Goal: Task Accomplishment & Management: Complete application form

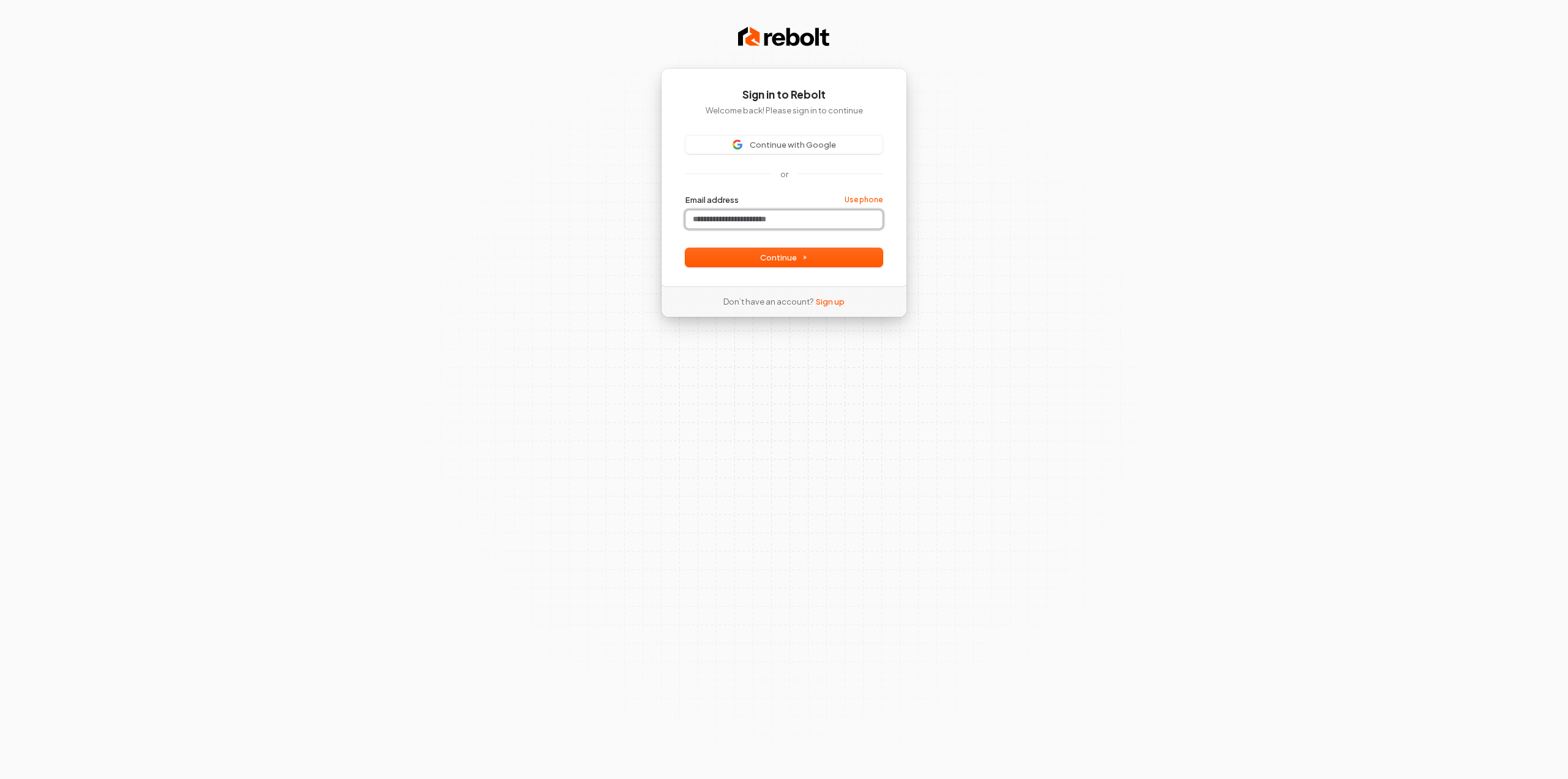
click at [787, 227] on input "Email address" at bounding box center [784, 219] width 197 height 18
type input "***"
click at [630, 203] on div "Sign in to Rebolt Welcome back! Please sign in to continue Continue with Google…" at bounding box center [784, 390] width 1568 height 779
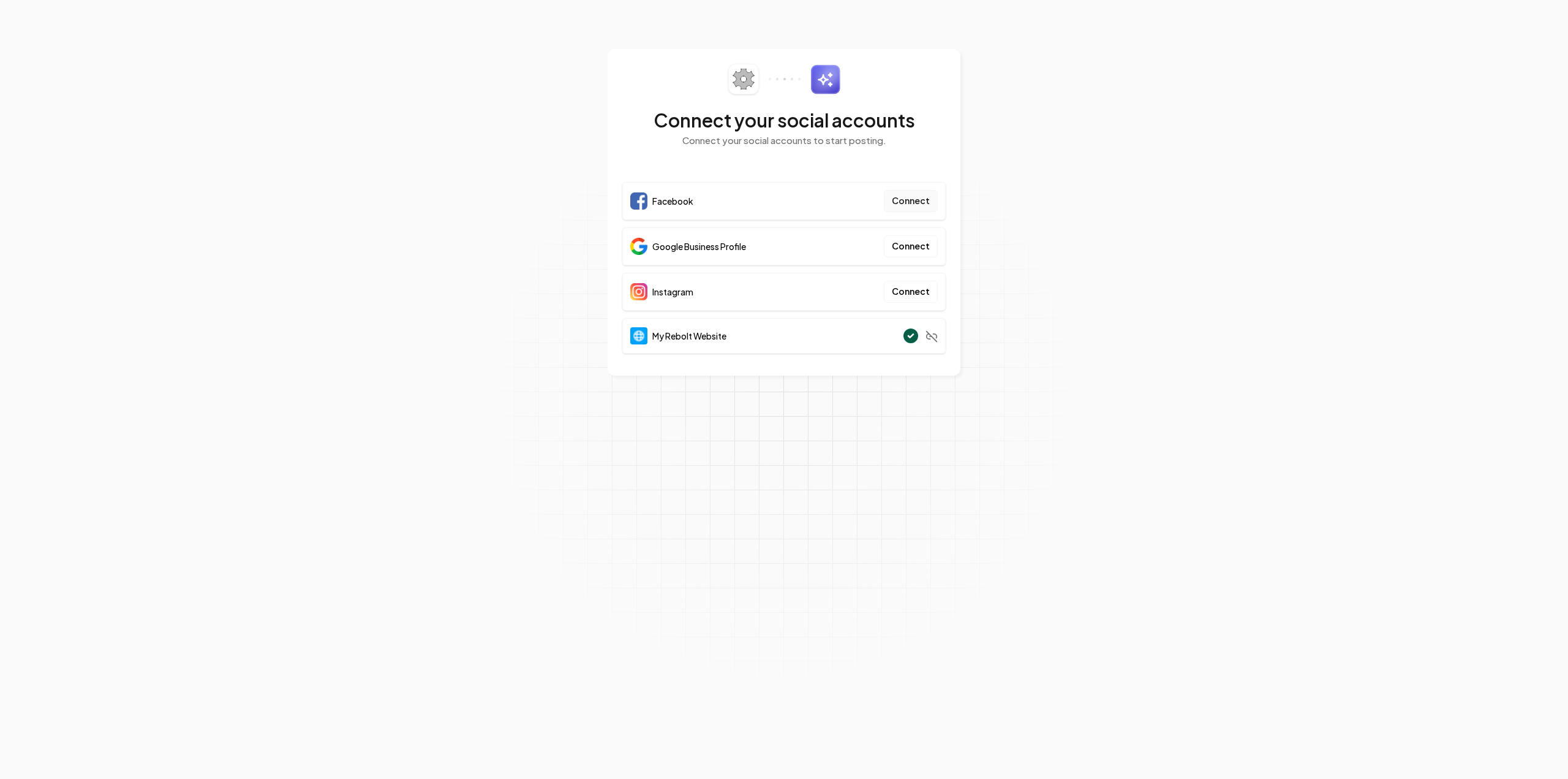
click at [917, 200] on button "Connect" at bounding box center [911, 201] width 54 height 22
click at [909, 249] on button "Connect" at bounding box center [911, 246] width 54 height 22
click at [905, 248] on button "Connect" at bounding box center [911, 246] width 54 height 22
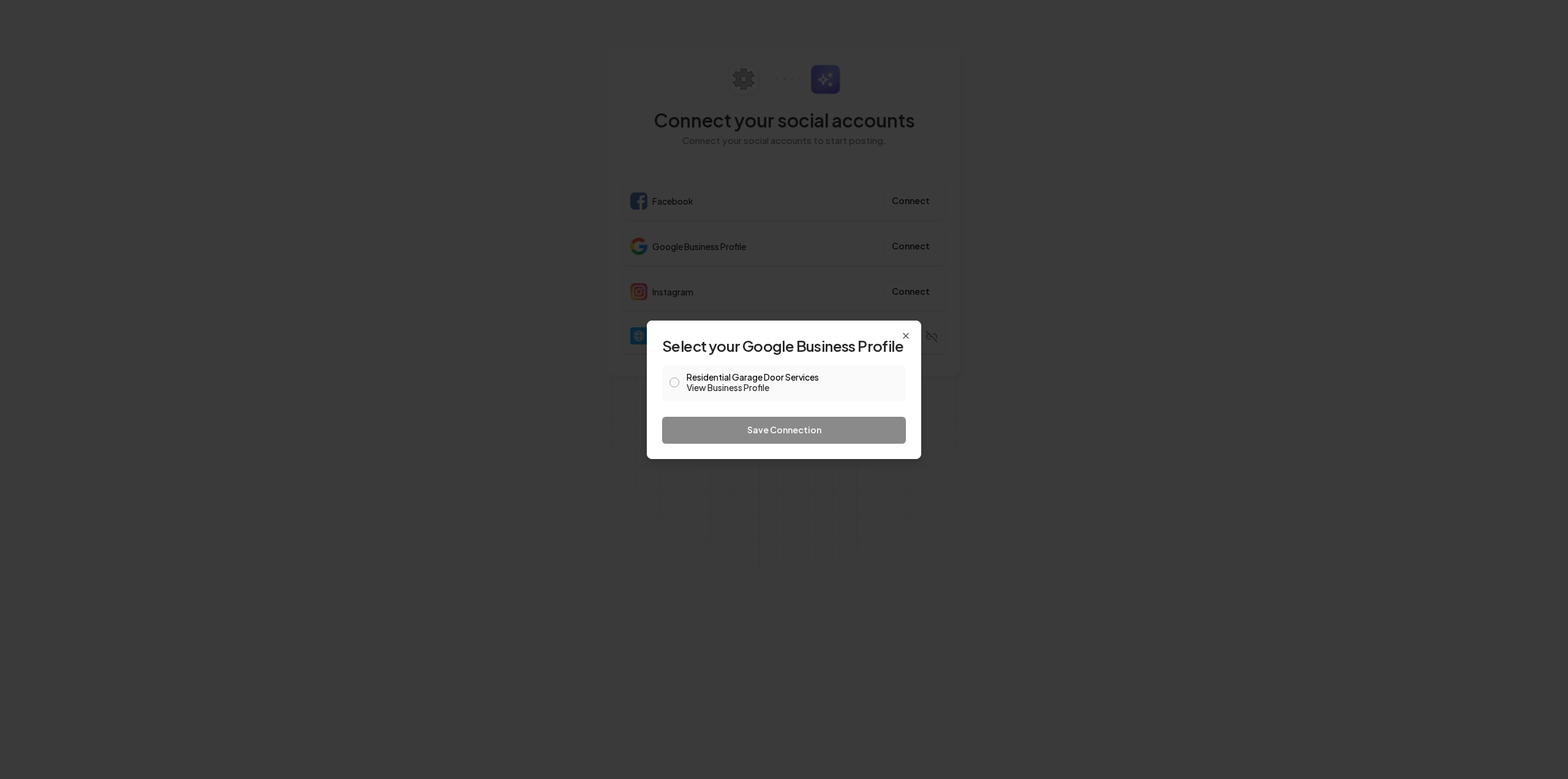
click at [678, 382] on button "Residential Garage Door Services View Business Profile" at bounding box center [674, 382] width 10 height 10
click at [737, 424] on button "Save Connection" at bounding box center [784, 430] width 244 height 27
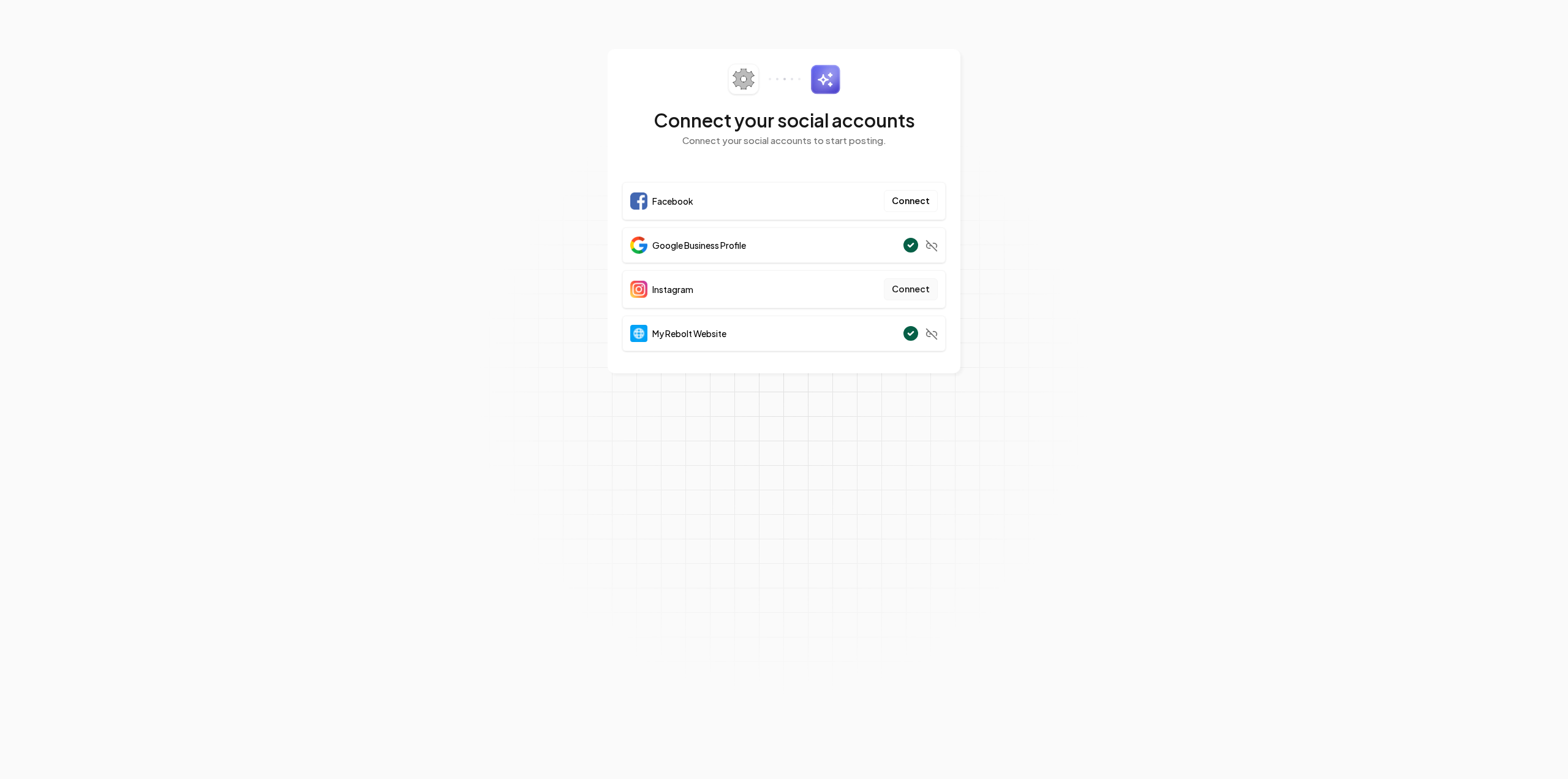
click at [916, 287] on button "Connect" at bounding box center [911, 289] width 54 height 22
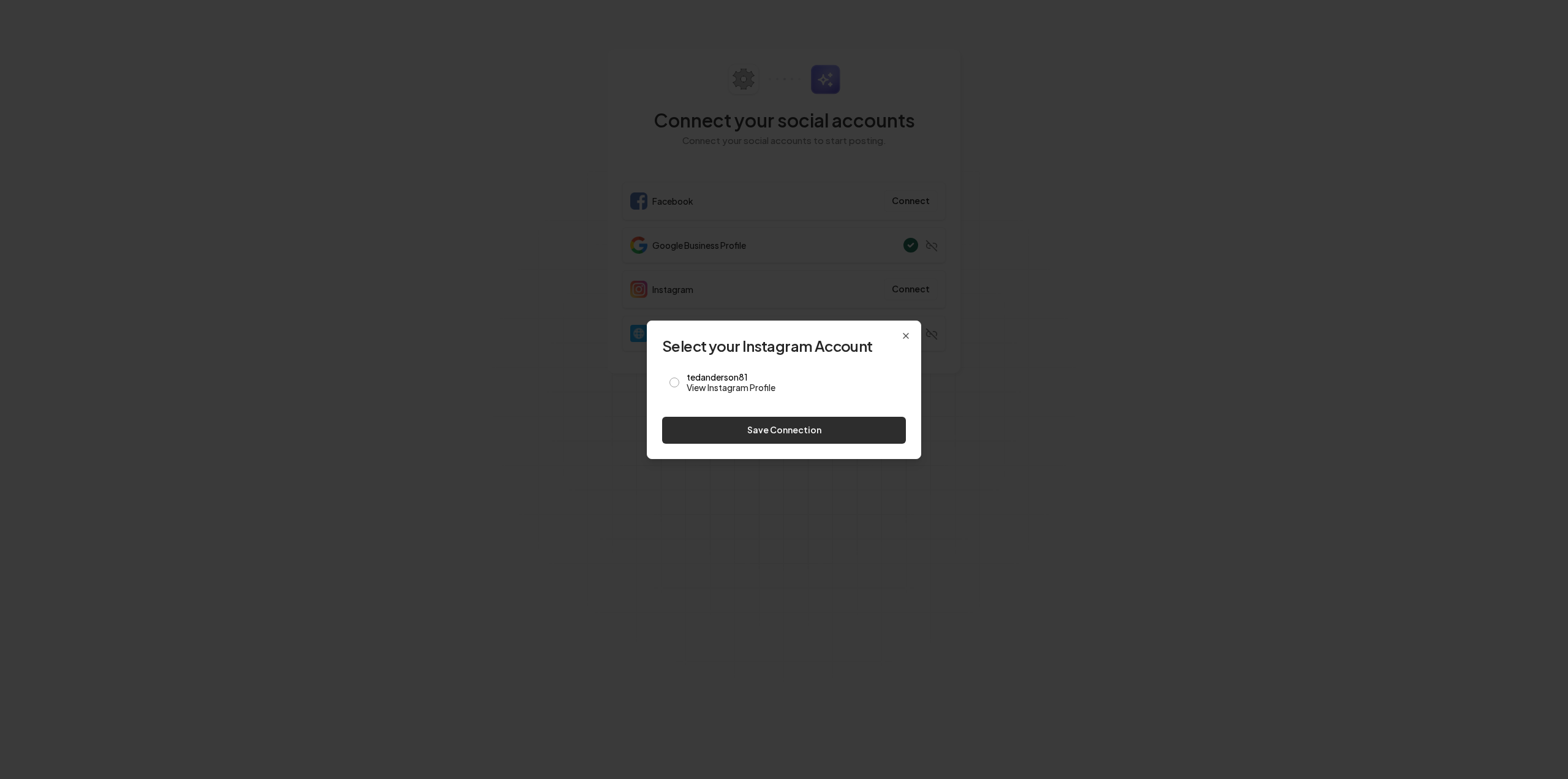
click at [733, 431] on button "Save Connection" at bounding box center [784, 430] width 244 height 27
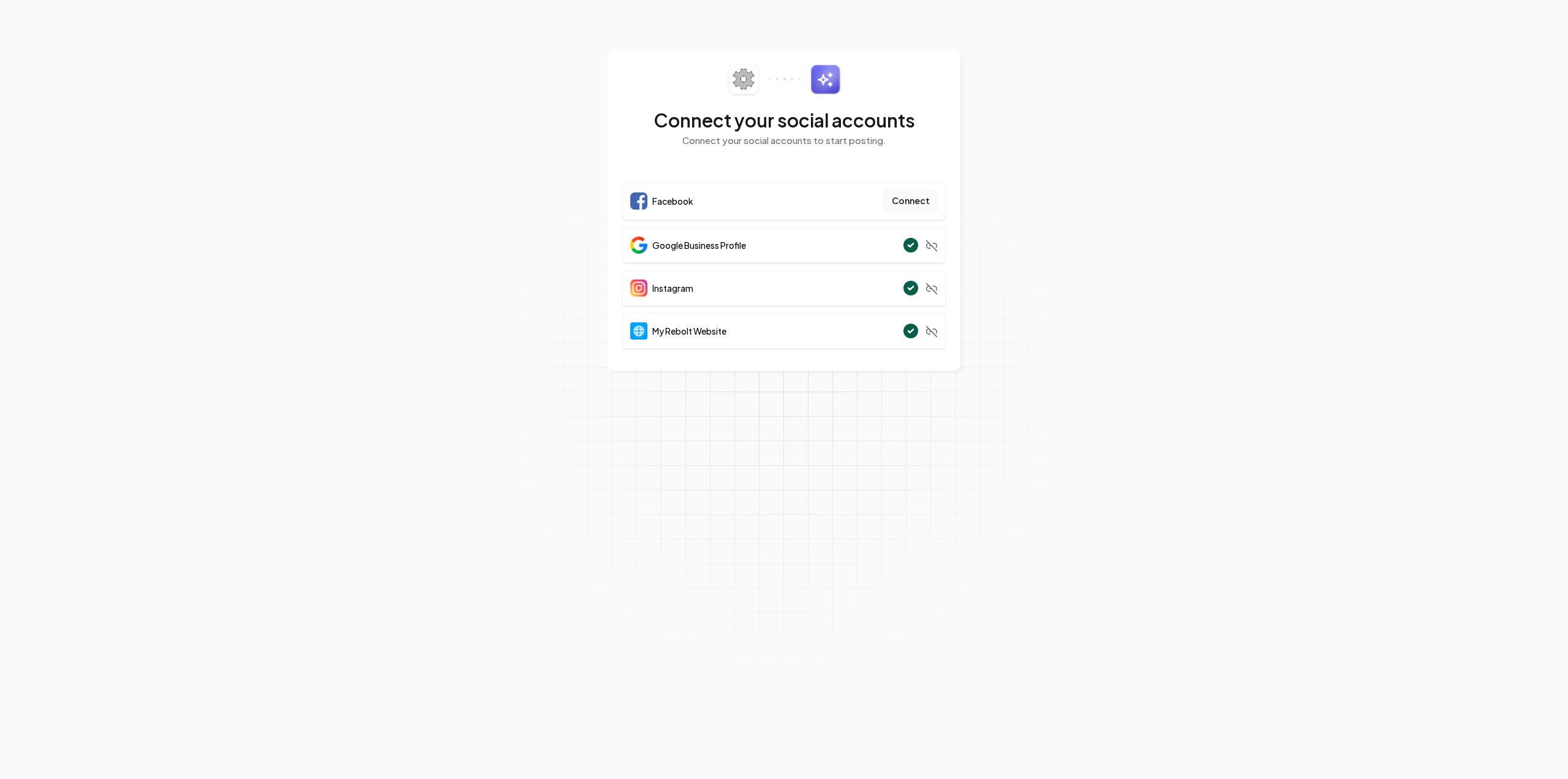
click at [914, 205] on button "Connect" at bounding box center [911, 201] width 54 height 22
click at [901, 198] on button "Connect" at bounding box center [911, 201] width 54 height 22
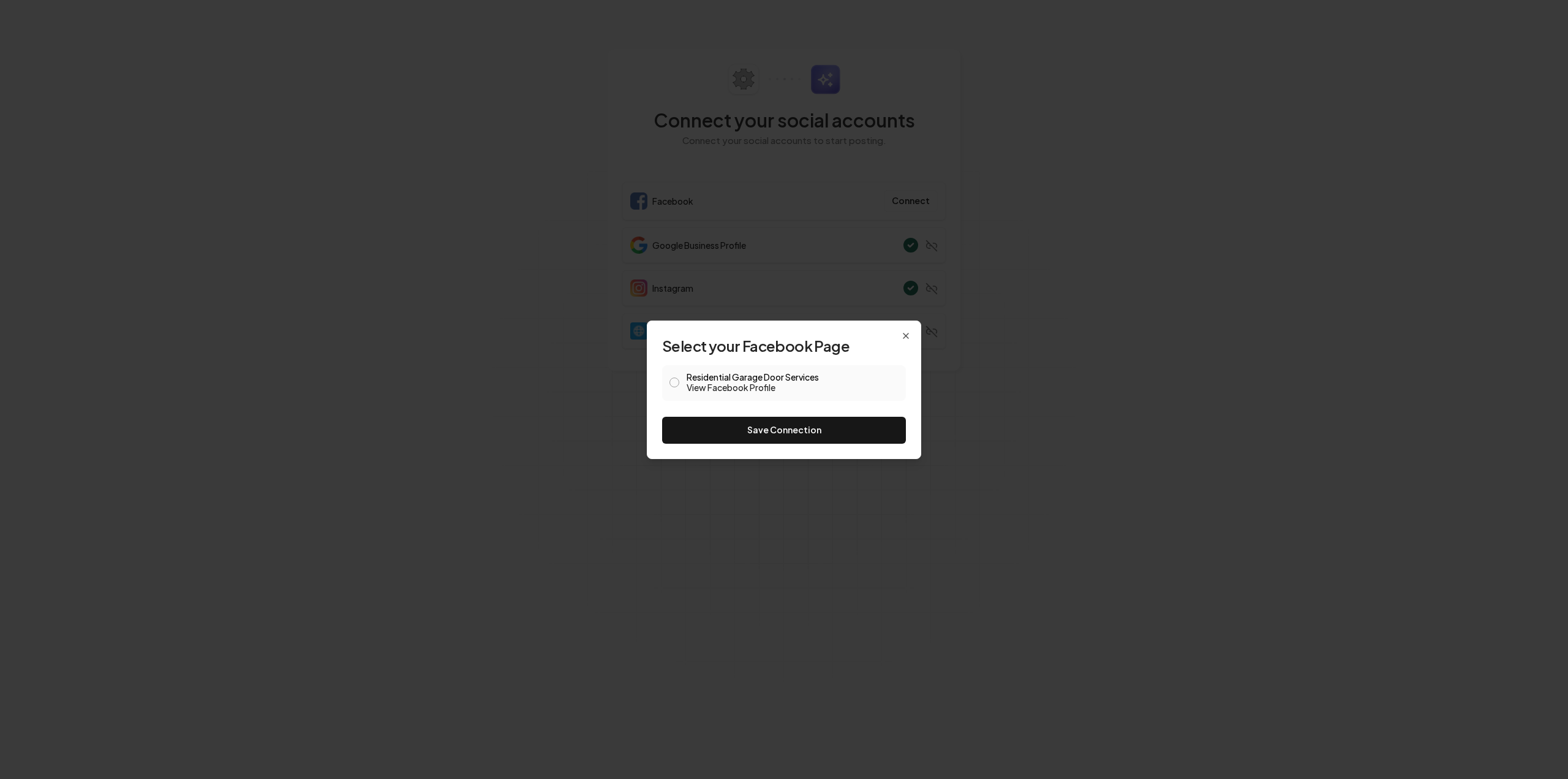
click at [680, 381] on div "Residential Garage Door Services View Facebook Profile" at bounding box center [784, 383] width 244 height 35
click at [691, 379] on label "Residential Garage Door Services View Facebook Profile" at bounding box center [792, 383] width 212 height 21
click at [680, 379] on button "Residential Garage Door Services View Facebook Profile" at bounding box center [674, 382] width 10 height 10
click at [728, 427] on button "Save Connection" at bounding box center [784, 430] width 244 height 27
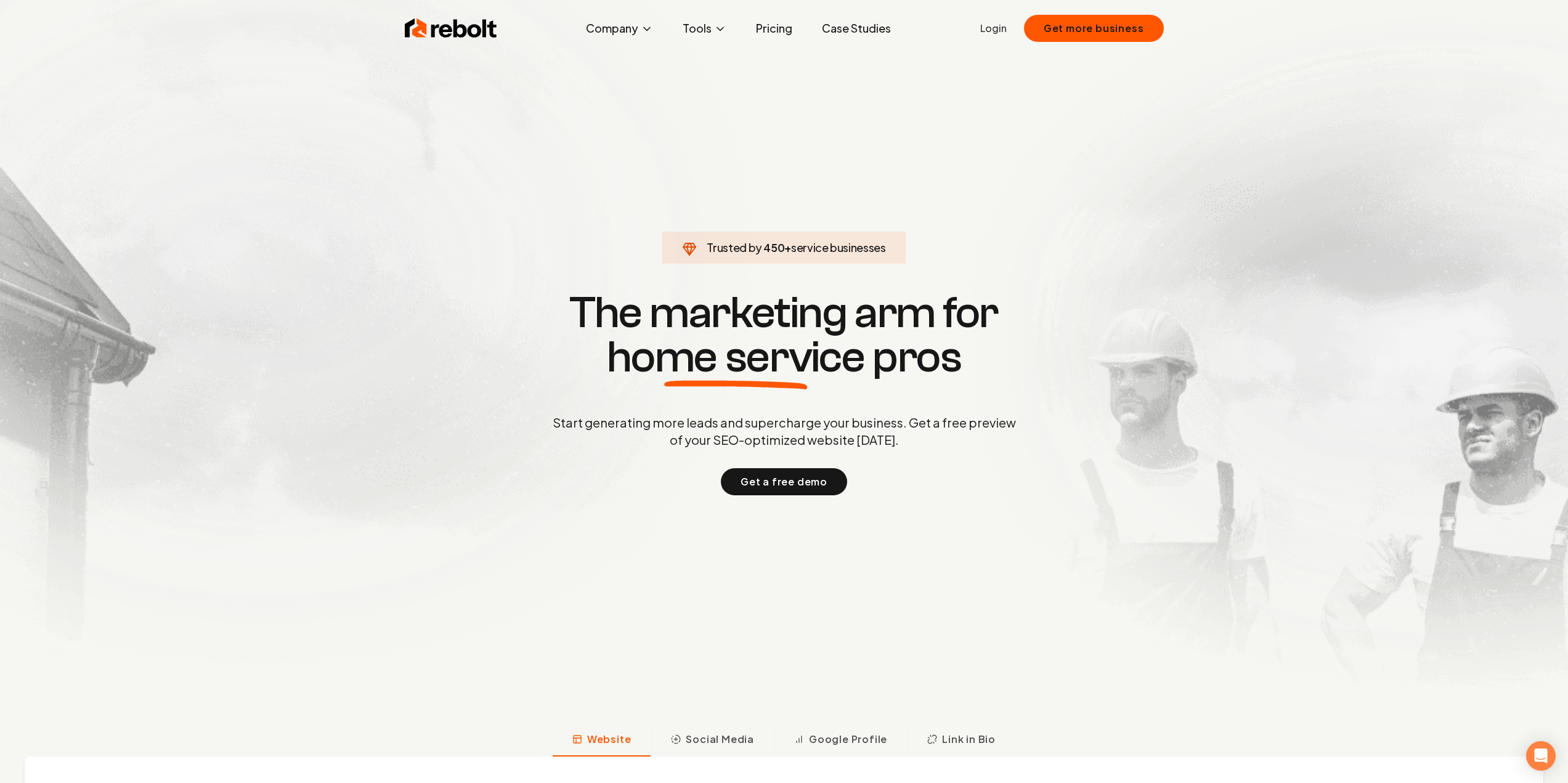
click at [995, 33] on link "Login" at bounding box center [993, 28] width 27 height 15
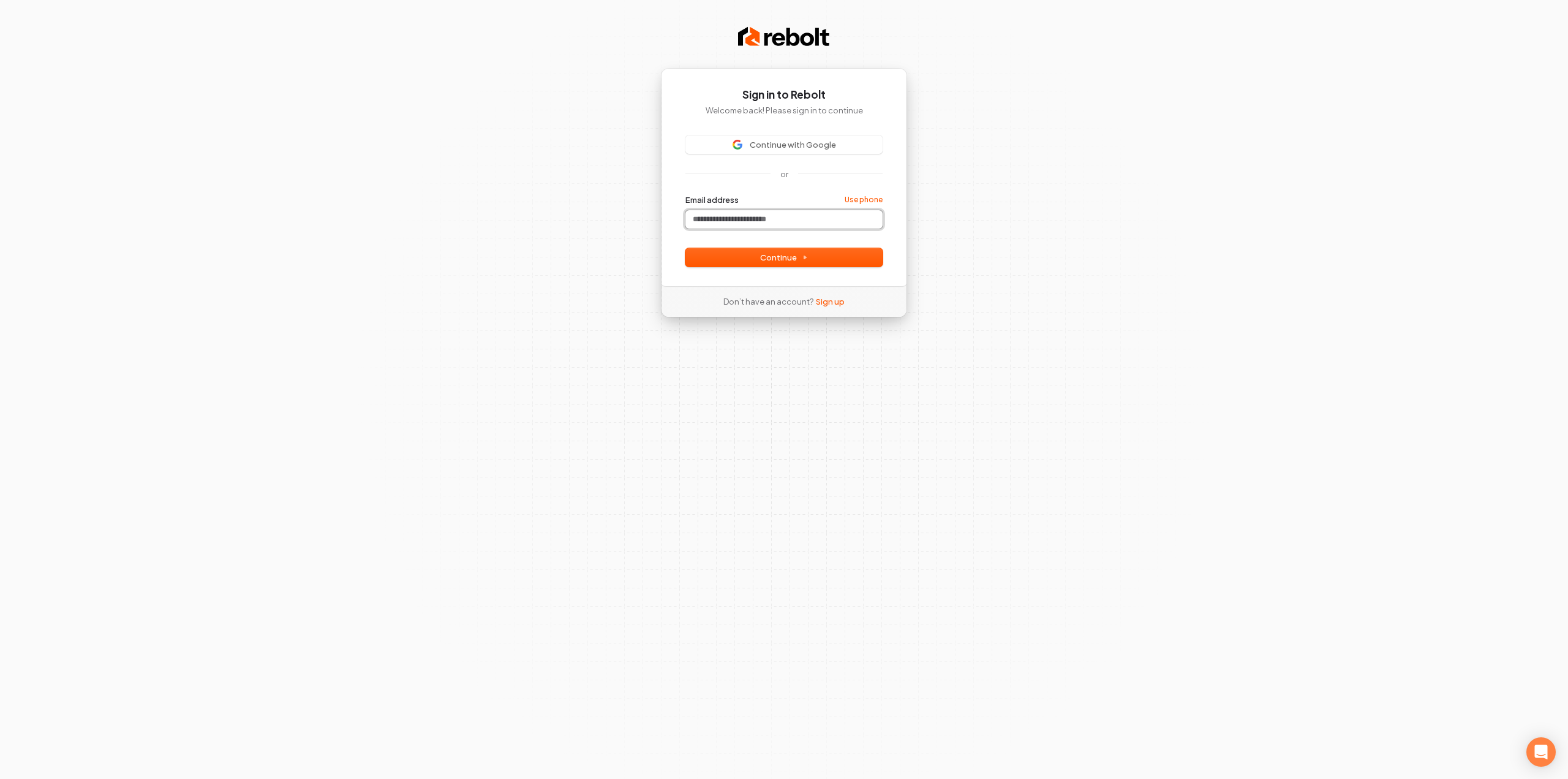
click at [796, 224] on input "Email address" at bounding box center [784, 219] width 197 height 18
click at [809, 144] on span "Continue with Google" at bounding box center [793, 145] width 87 height 11
type input "**********"
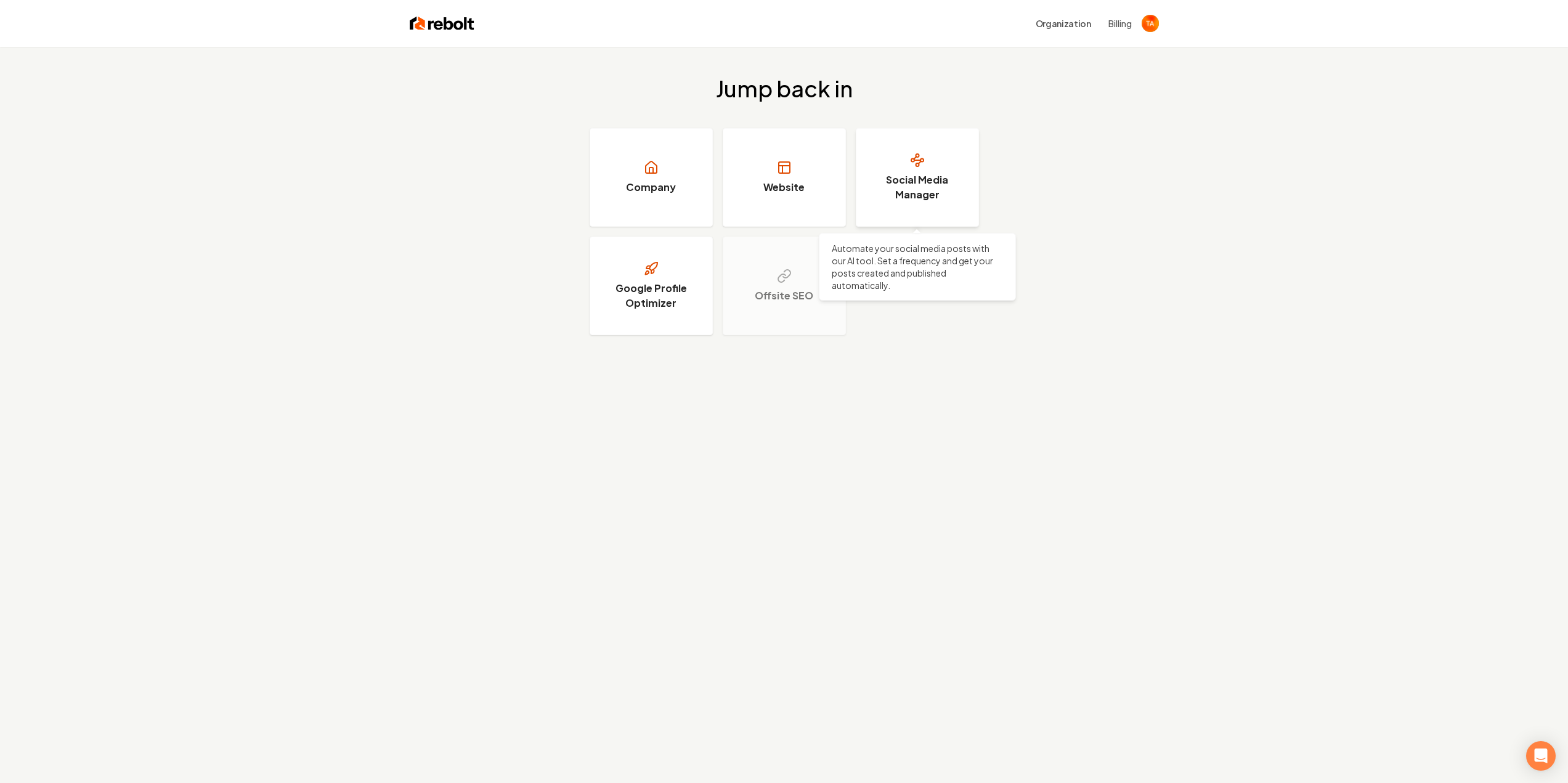
click at [911, 170] on link "Social Media Manager" at bounding box center [917, 178] width 123 height 99
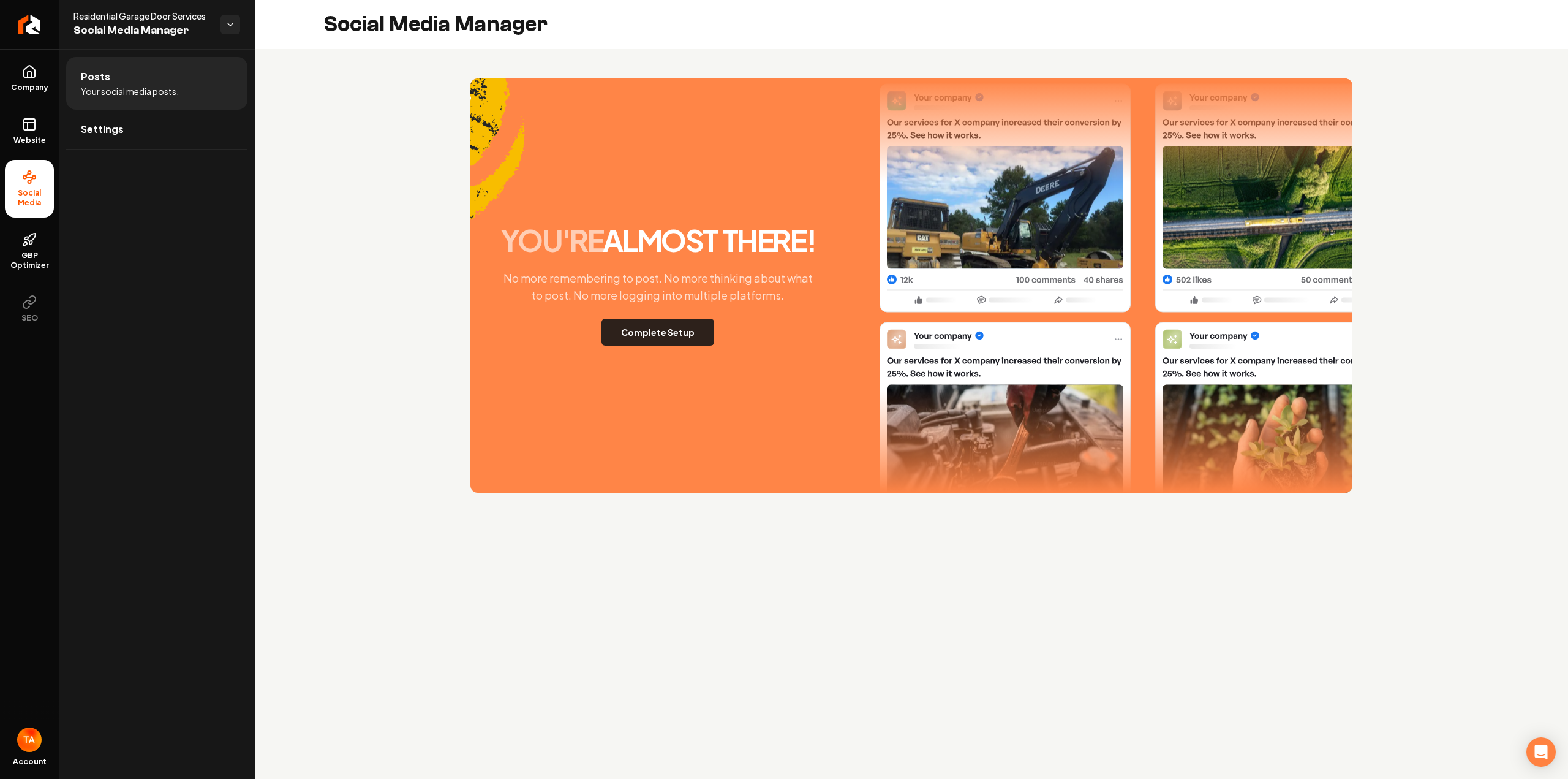
click at [677, 334] on button "Complete Setup" at bounding box center [658, 332] width 113 height 27
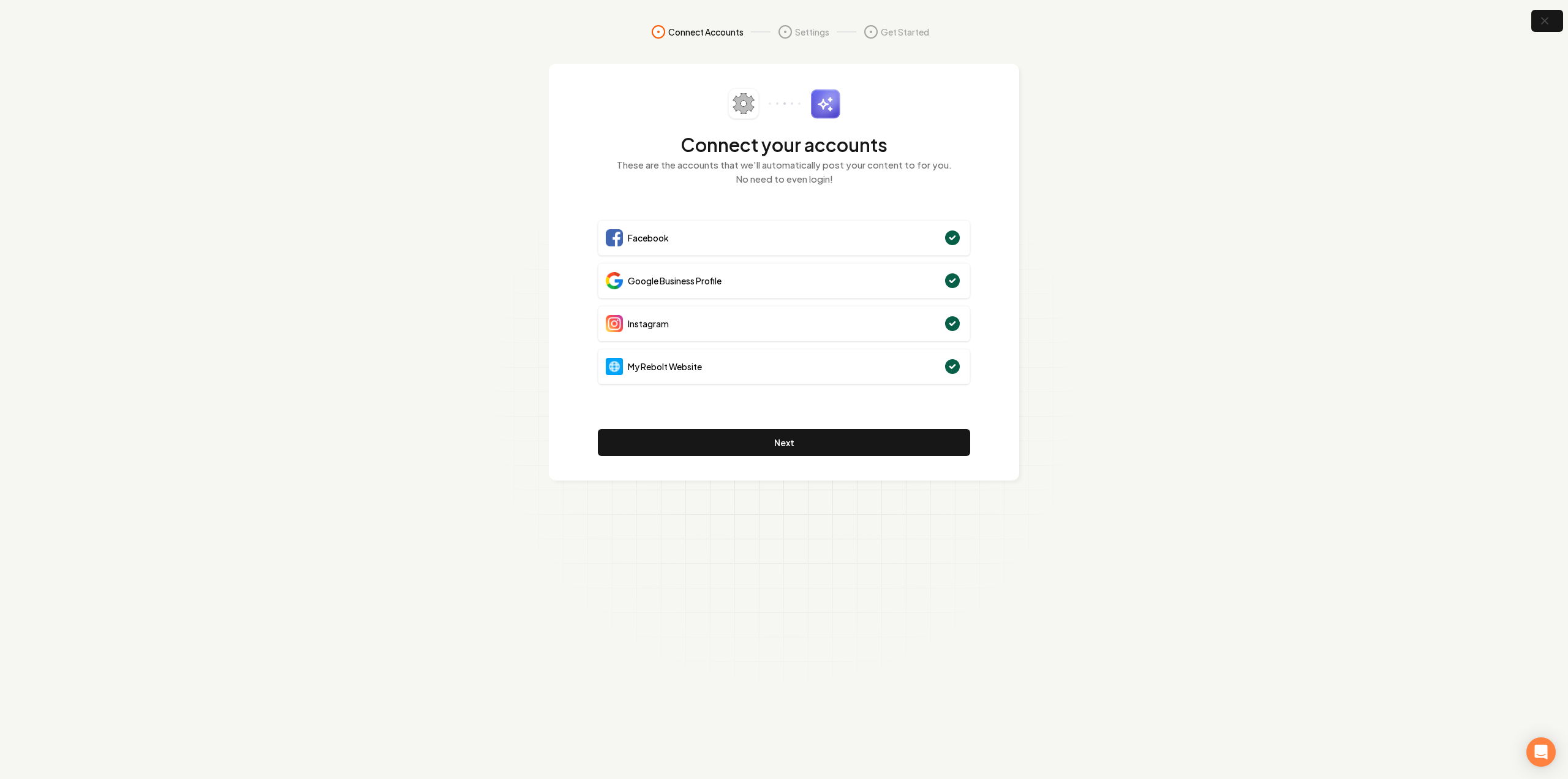
click at [805, 425] on div "Connect your accounts These are the accounts that we'll automatically post your…" at bounding box center [784, 271] width 372 height 367
click at [803, 454] on button "Next" at bounding box center [784, 442] width 372 height 27
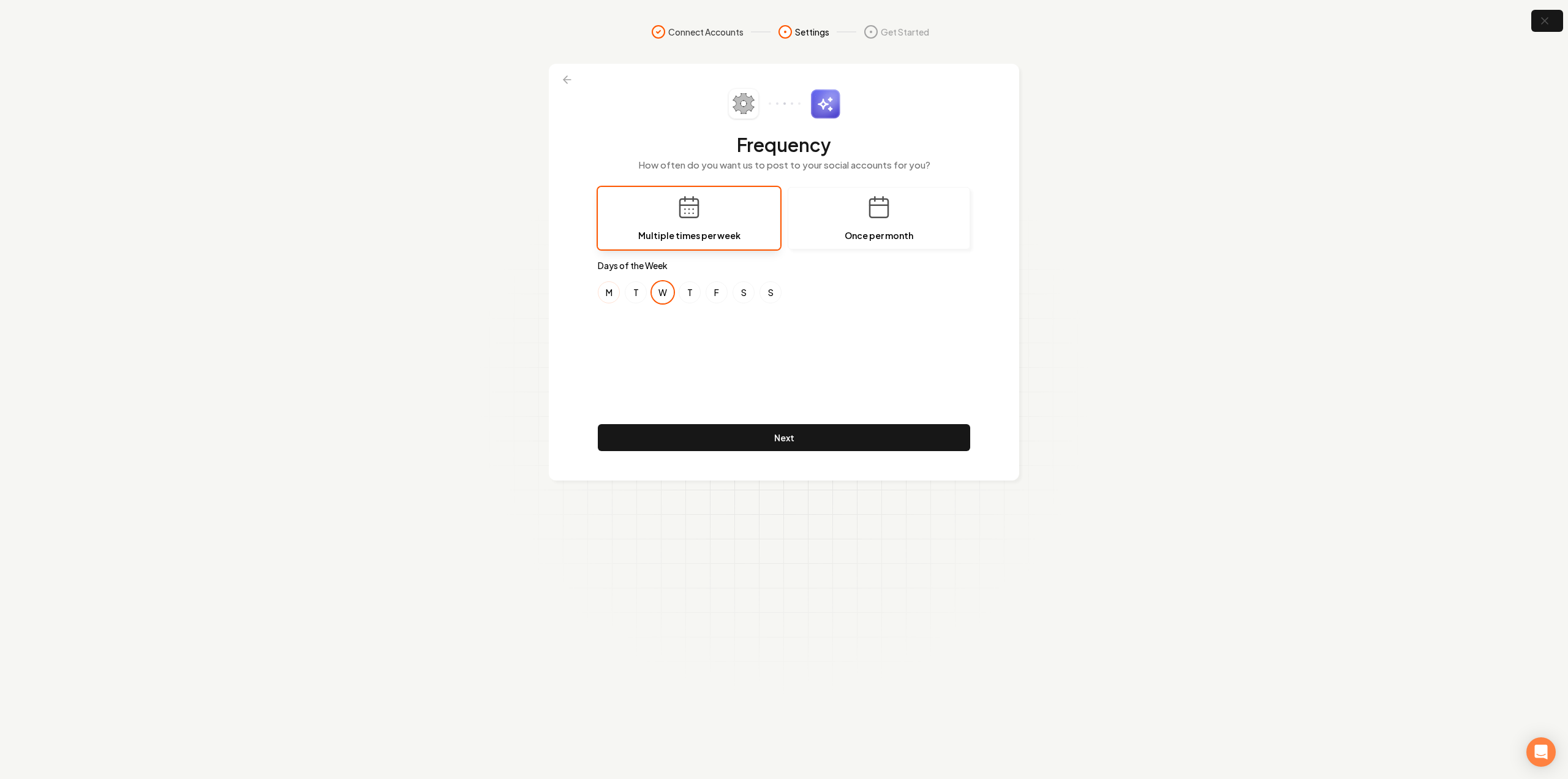
click at [608, 293] on button "M" at bounding box center [608, 292] width 22 height 22
click at [664, 296] on button "W" at bounding box center [663, 292] width 22 height 22
click at [714, 289] on button "F" at bounding box center [717, 292] width 22 height 22
click at [795, 439] on button "Next" at bounding box center [784, 437] width 372 height 27
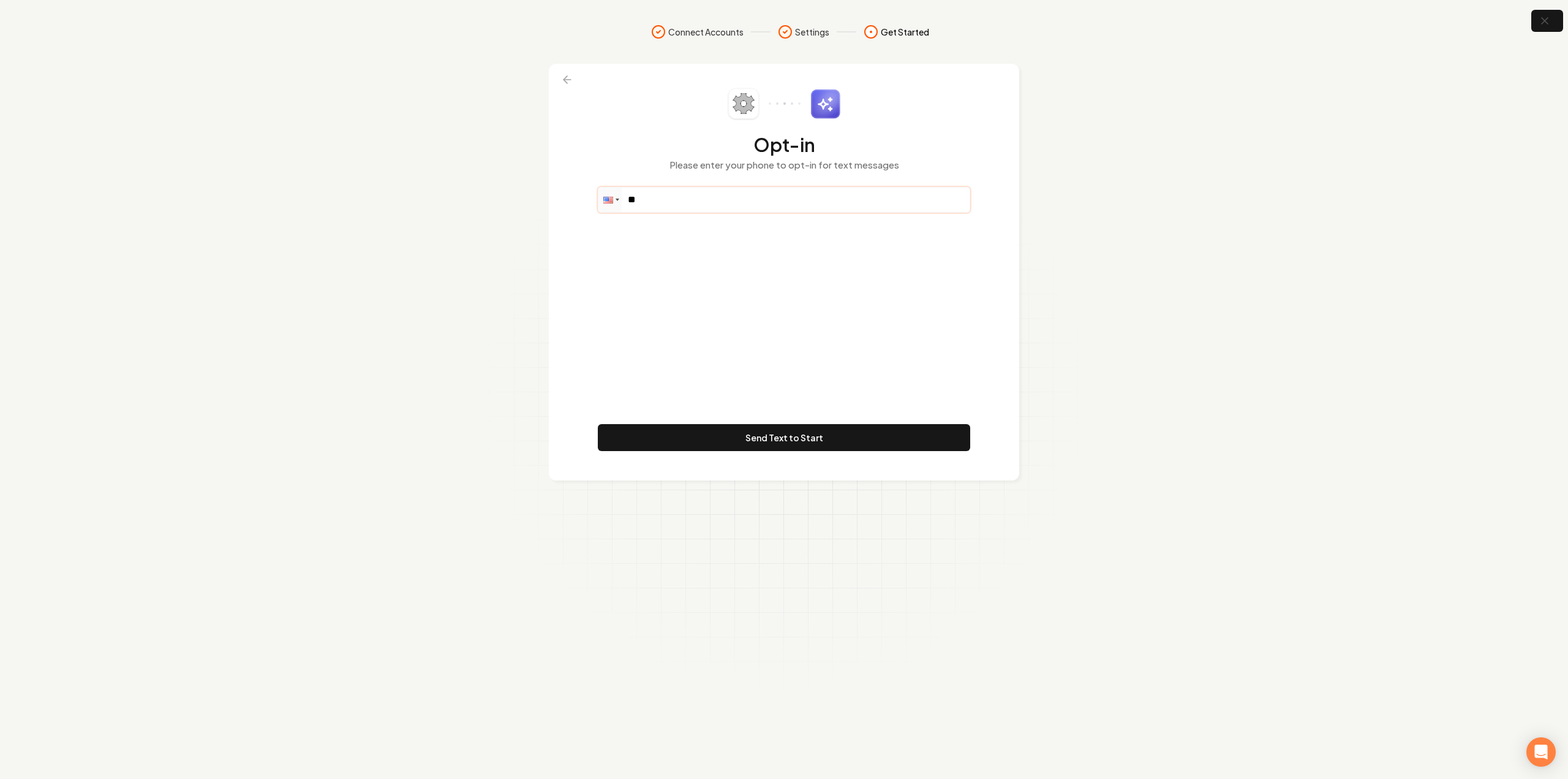
click at [700, 207] on input "**" at bounding box center [784, 200] width 371 height 24
type input "**********"
click at [773, 436] on button "Send Text to Start" at bounding box center [784, 437] width 372 height 27
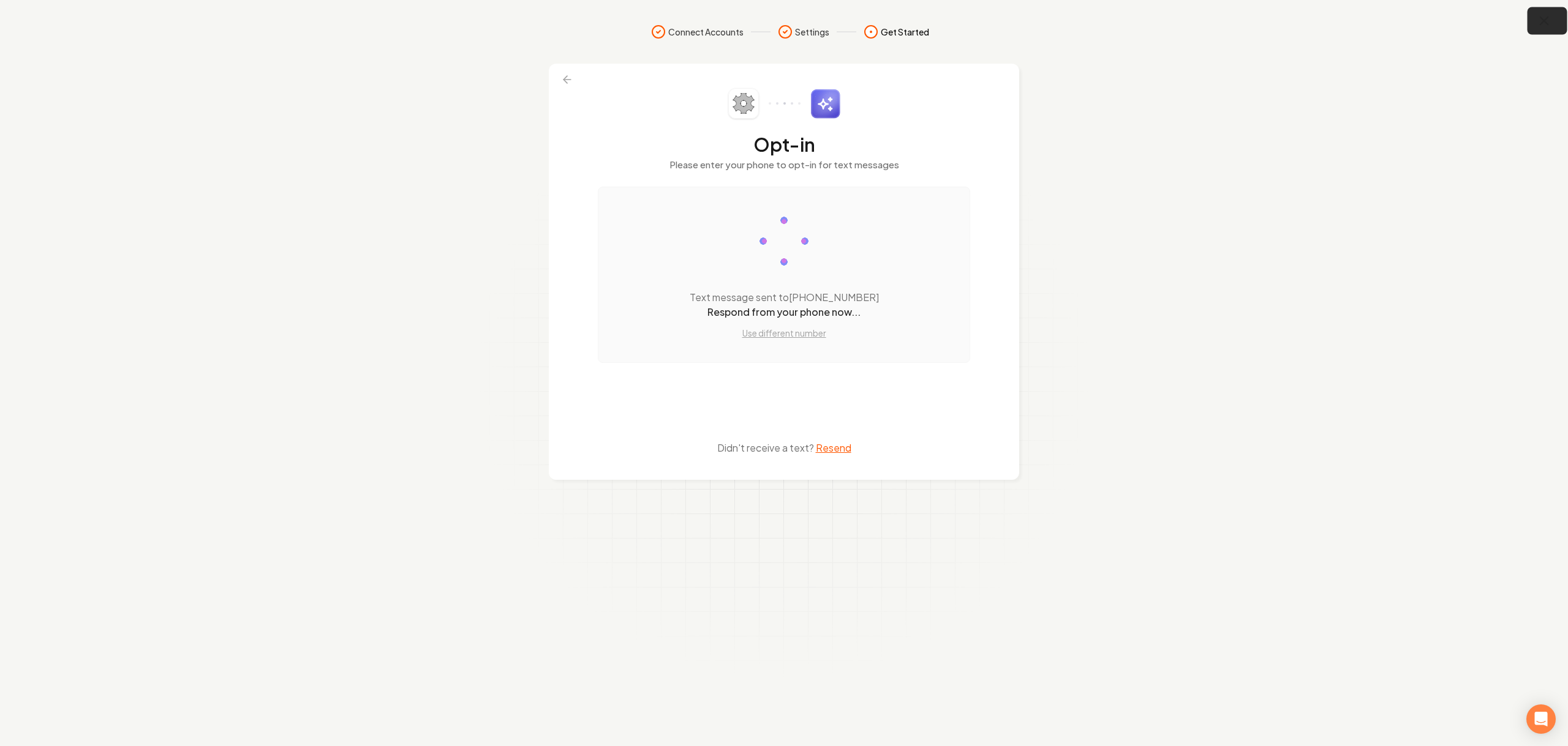
click at [1550, 20] on icon "button" at bounding box center [1544, 21] width 15 height 15
